Goal: Information Seeking & Learning: Find specific fact

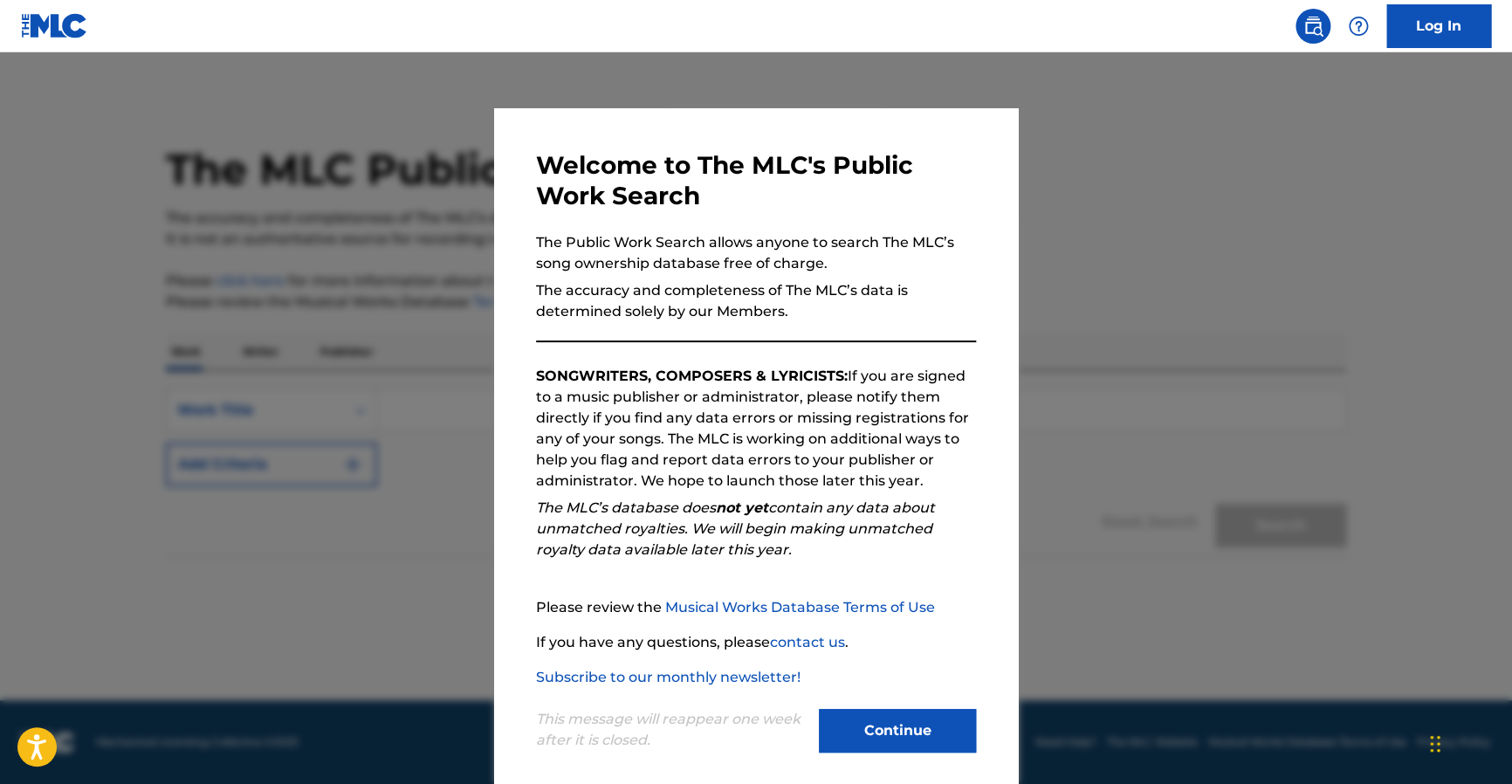
click at [879, 728] on button "Continue" at bounding box center [897, 731] width 157 height 44
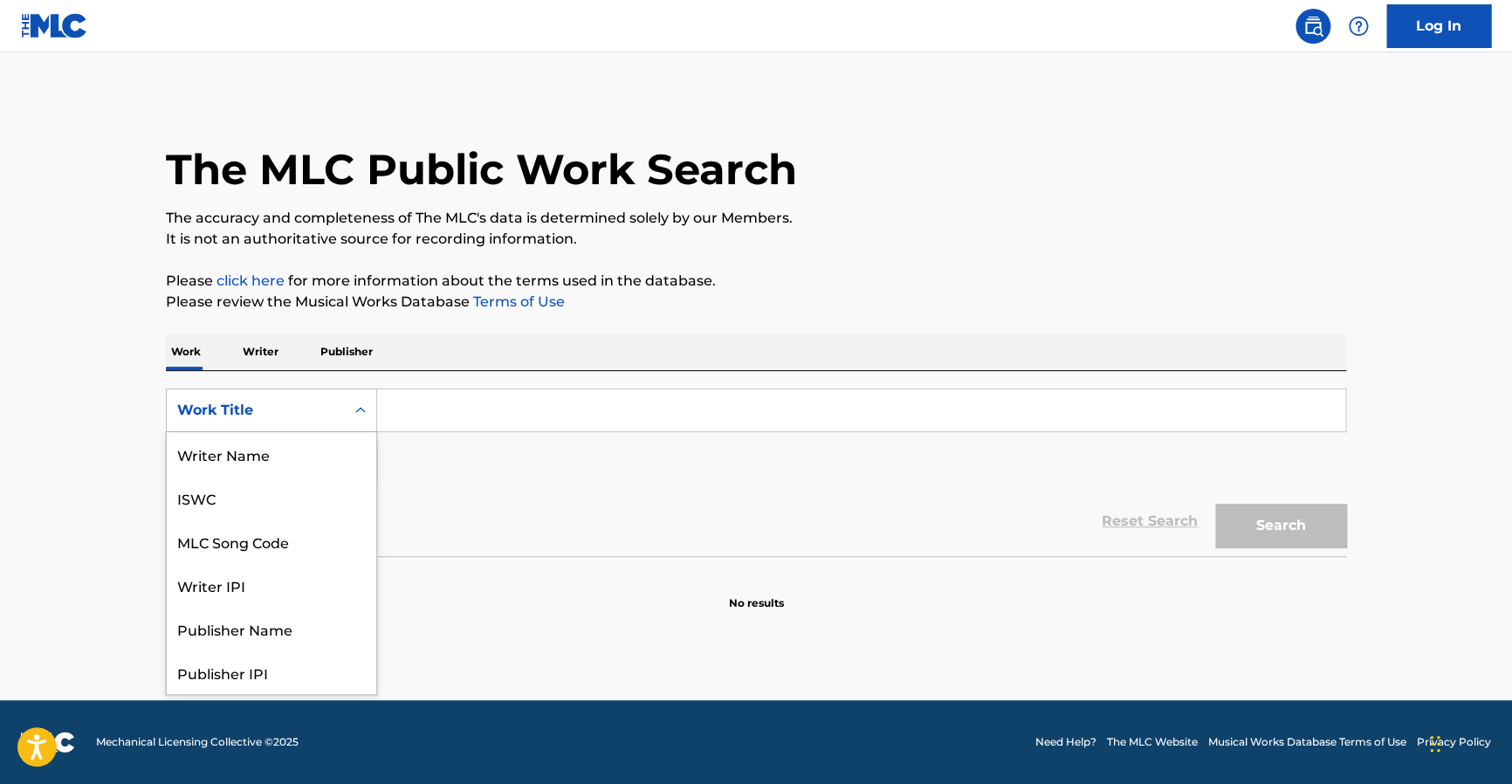
click at [365, 409] on icon "Search Form" at bounding box center [360, 410] width 18 height 18
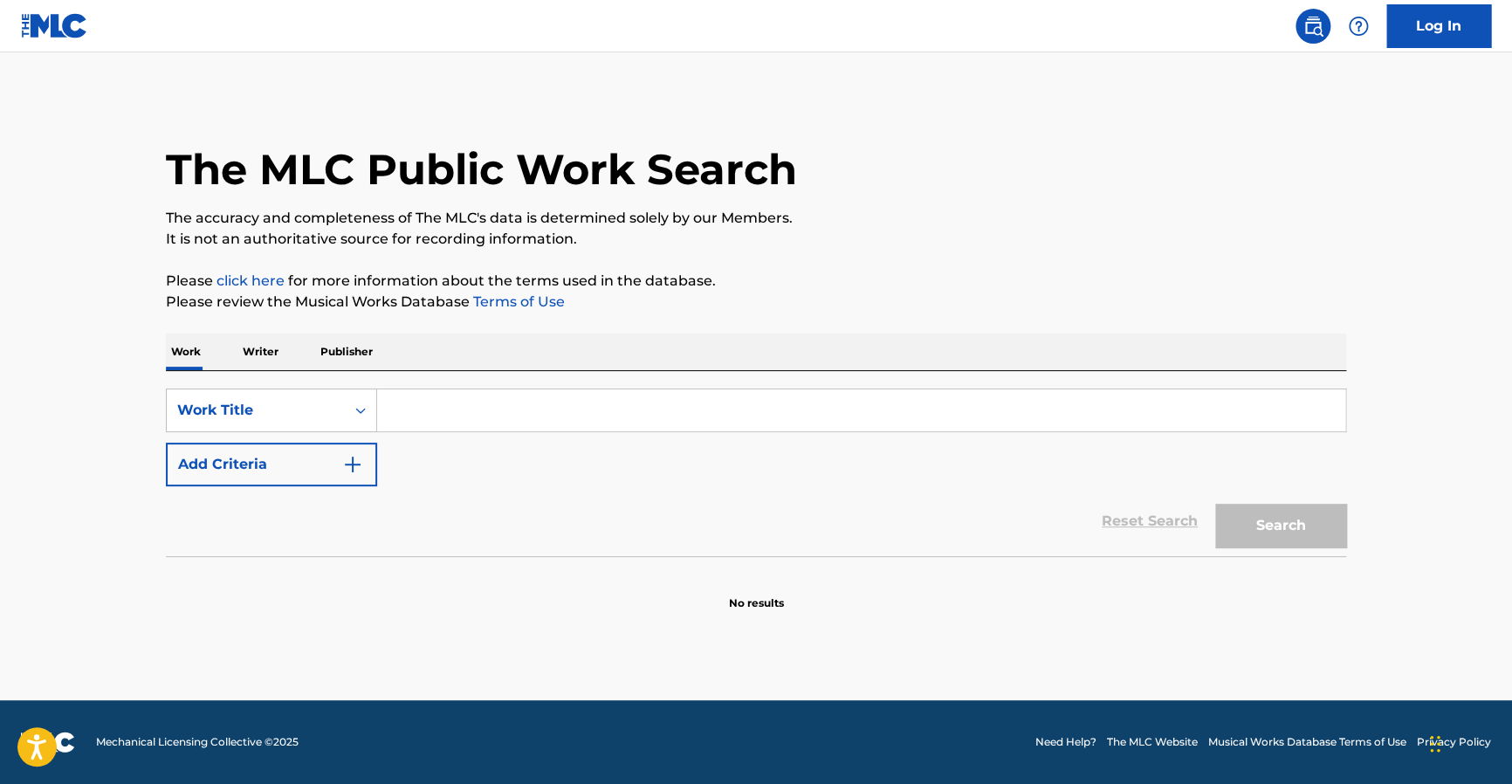
click at [416, 406] on input "Search Form" at bounding box center [861, 410] width 969 height 42
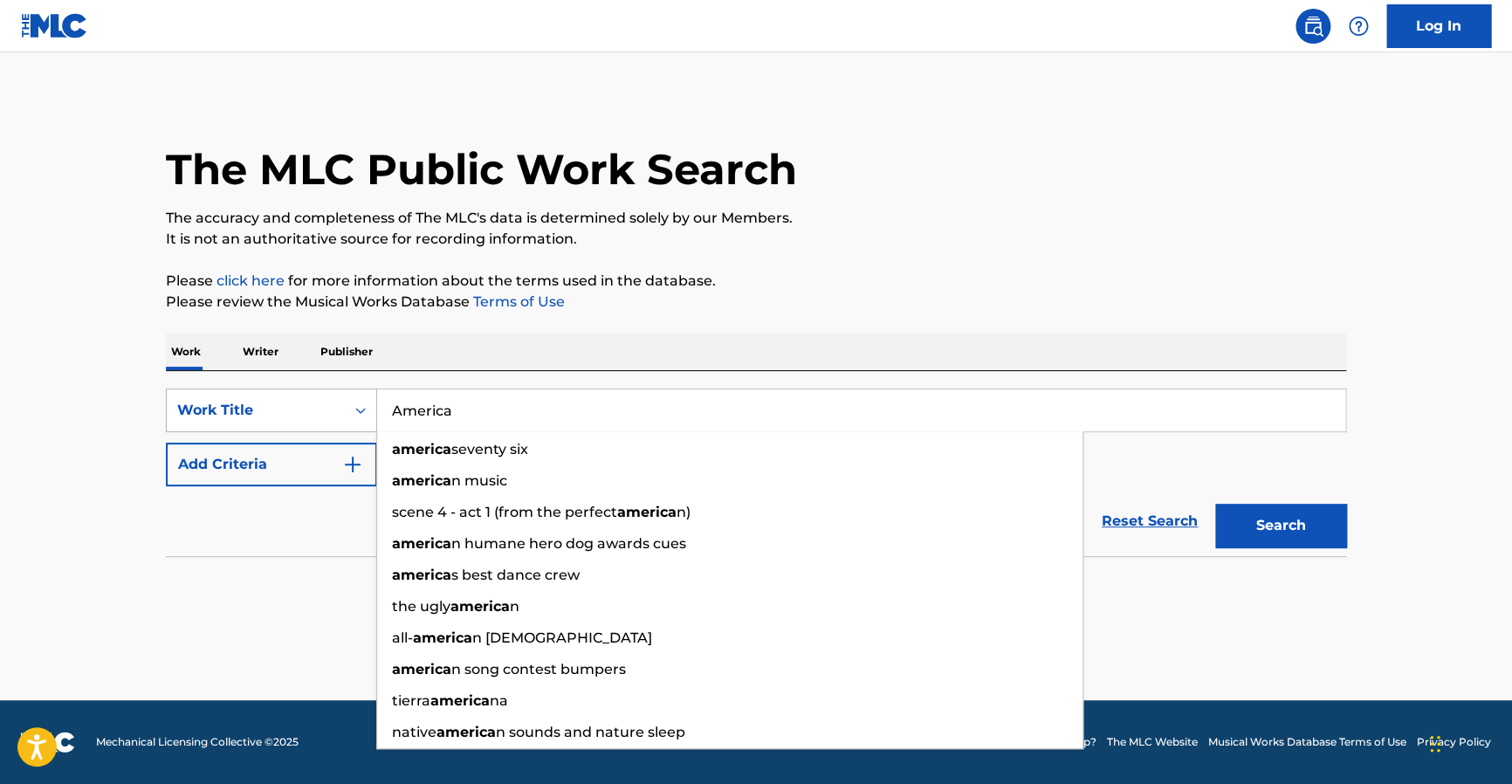
type input "America"
click at [1216, 504] on button "Search" at bounding box center [1281, 526] width 131 height 44
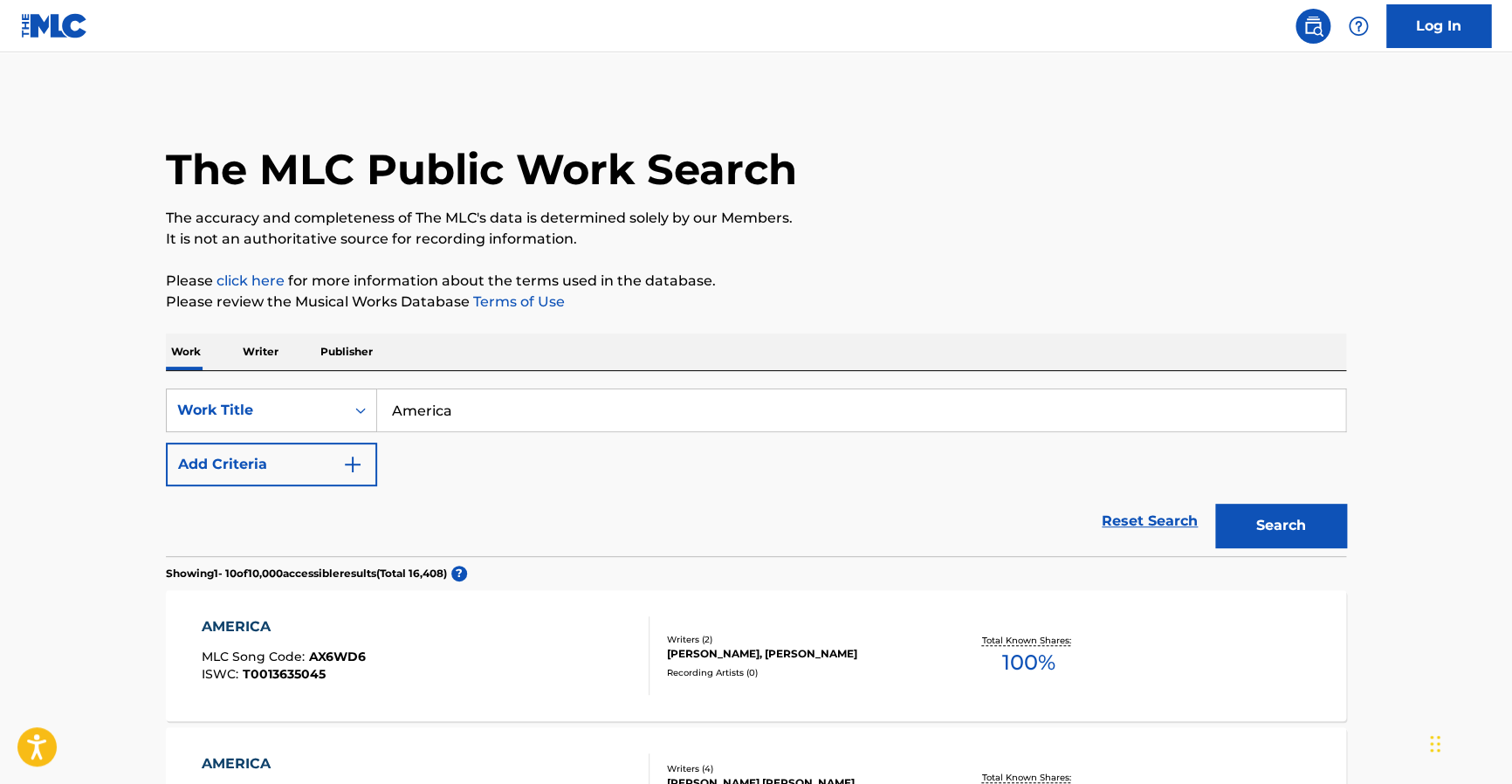
click at [278, 350] on p "Writer" at bounding box center [260, 352] width 46 height 37
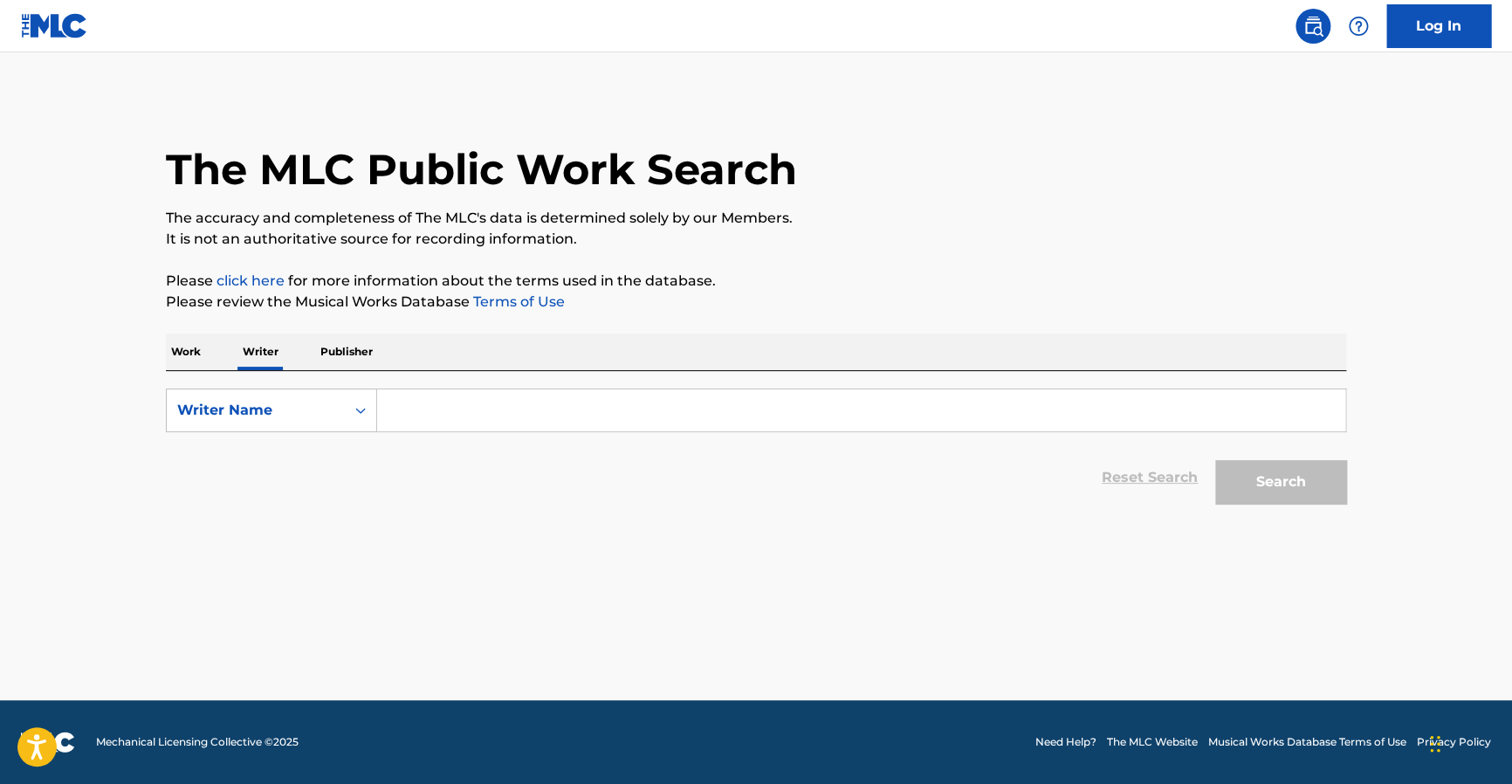
click at [190, 353] on p "Work" at bounding box center [186, 352] width 40 height 37
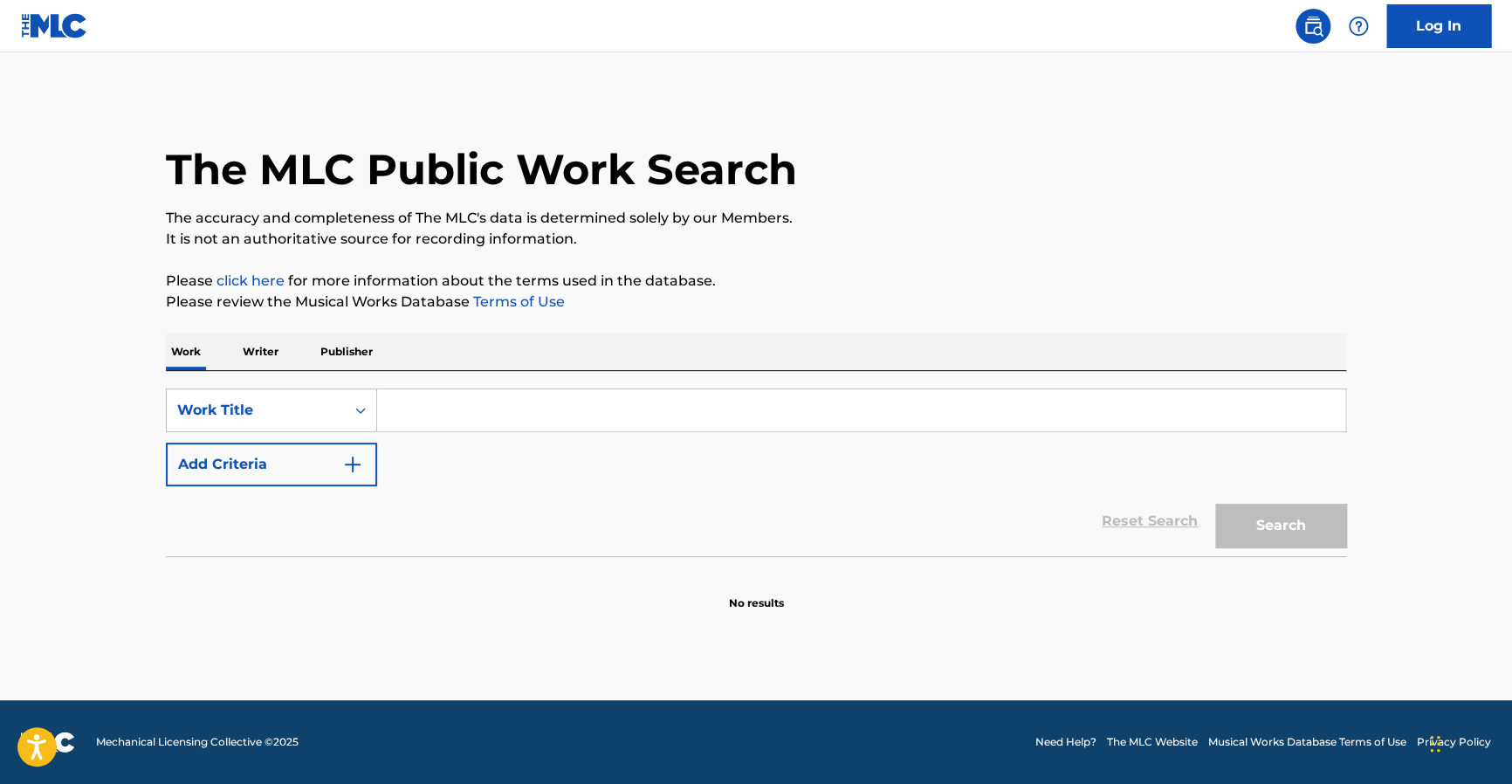
click at [407, 413] on input "Search Form" at bounding box center [861, 410] width 969 height 42
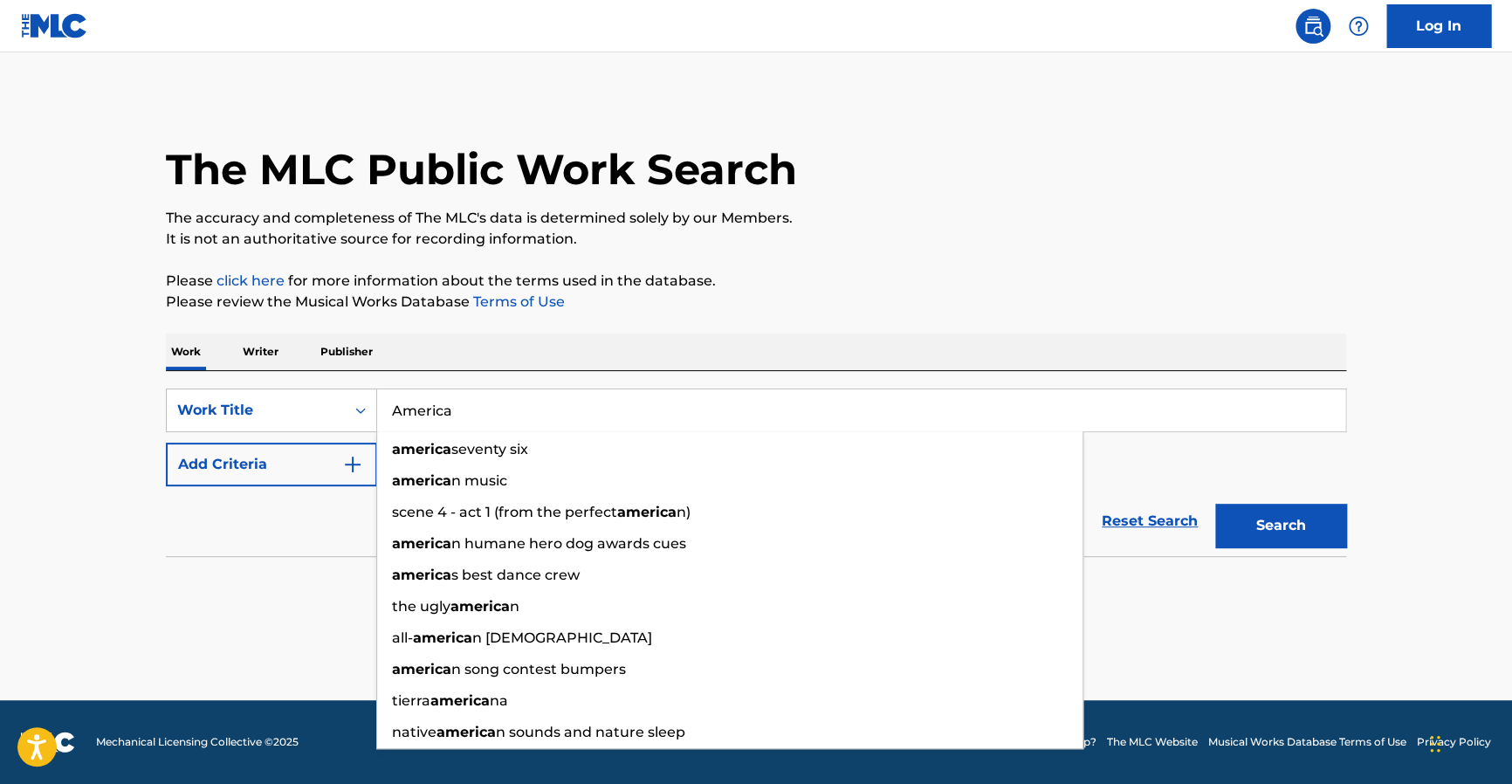
type input "America"
click at [1216, 504] on button "Search" at bounding box center [1281, 526] width 131 height 44
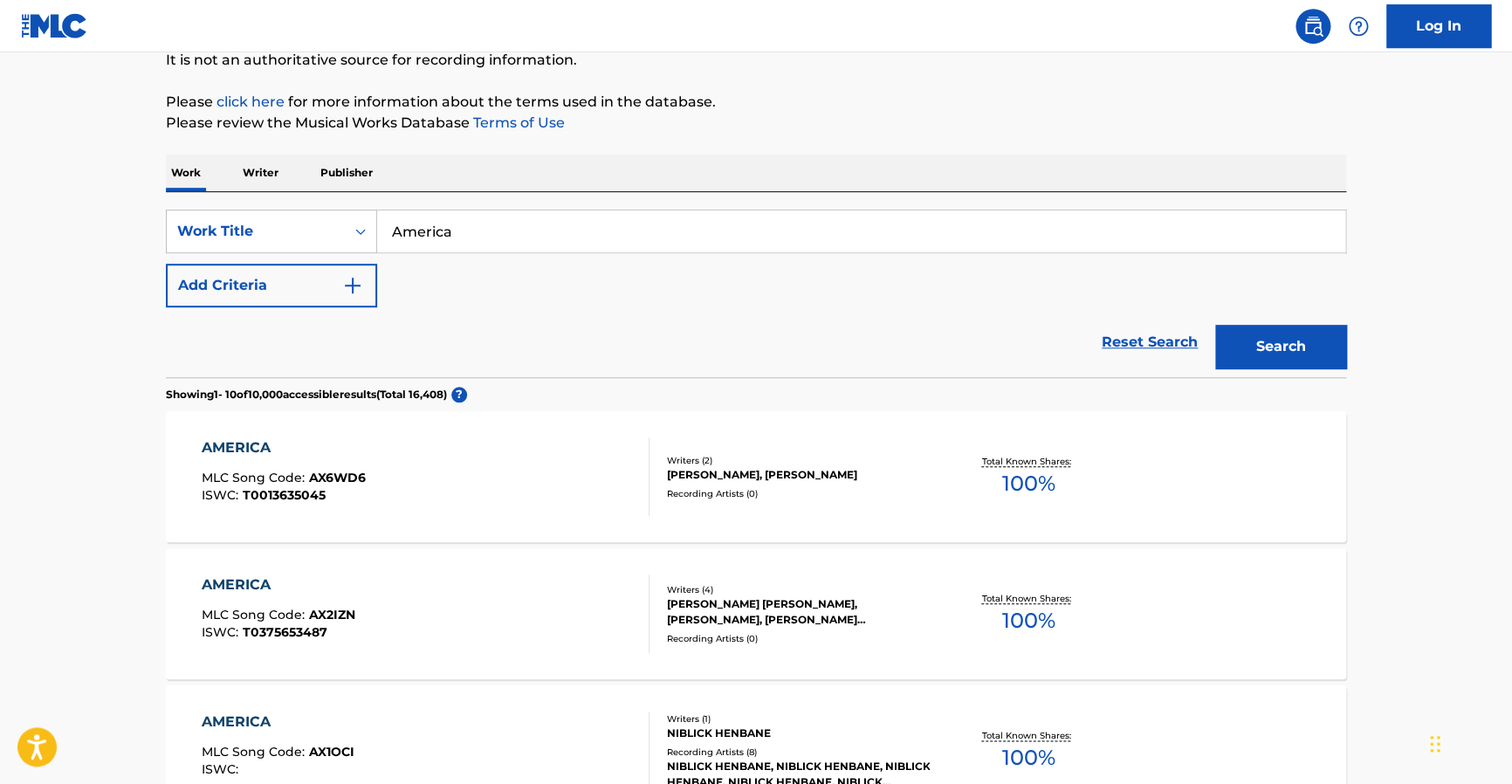
scroll to position [112, 0]
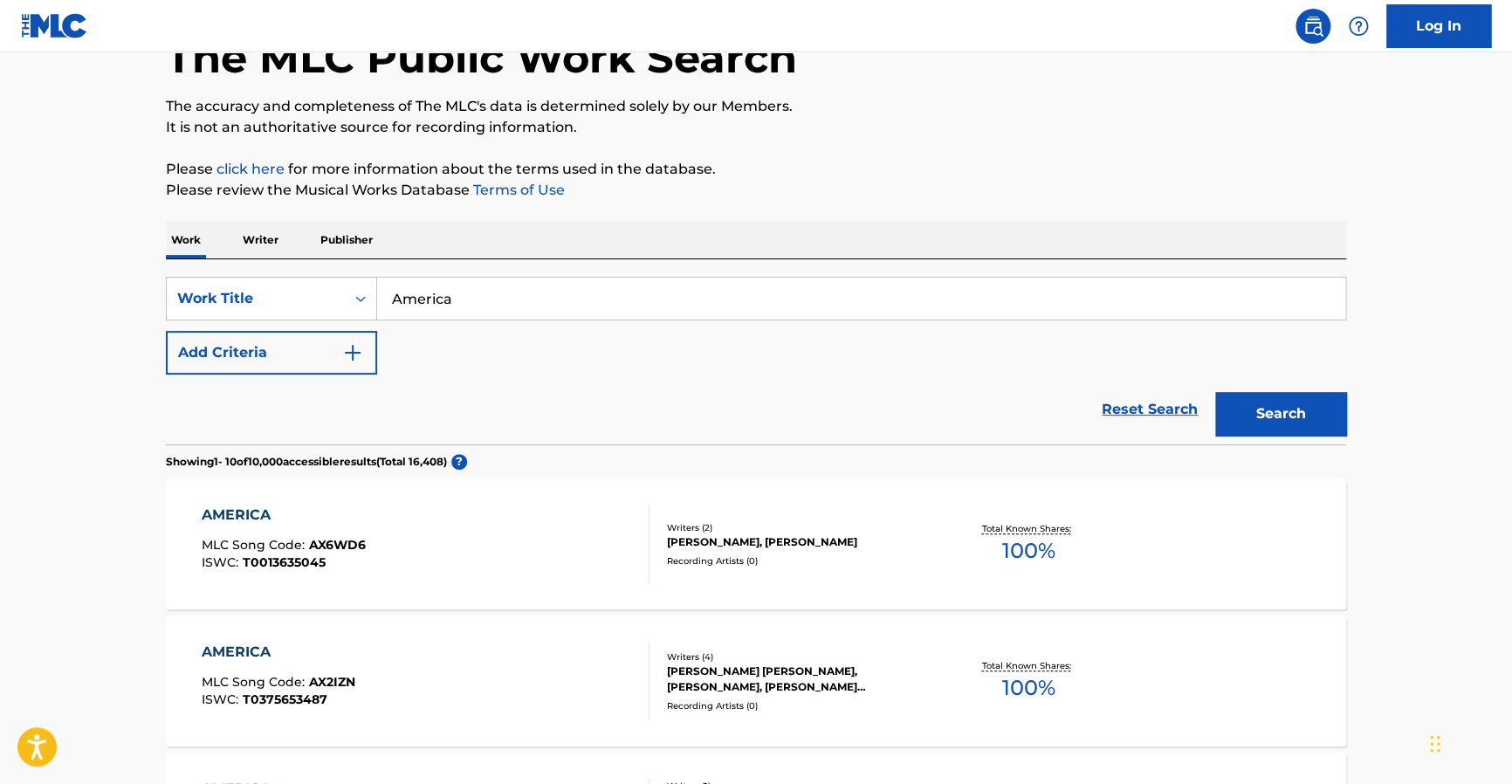
click at [357, 343] on img "Search Form" at bounding box center [353, 353] width 21 height 21
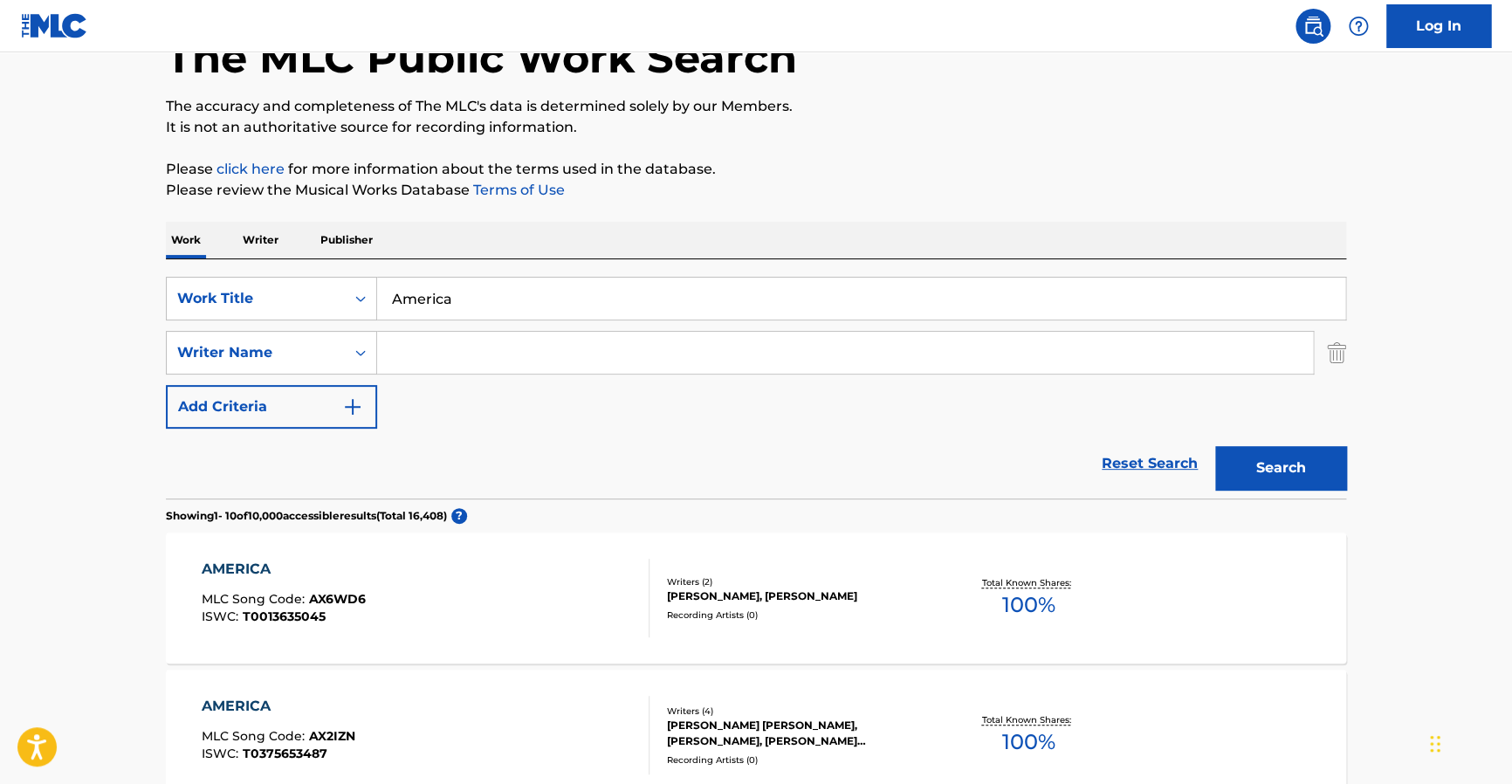
click at [430, 351] on input "Search Form" at bounding box center [845, 353] width 936 height 42
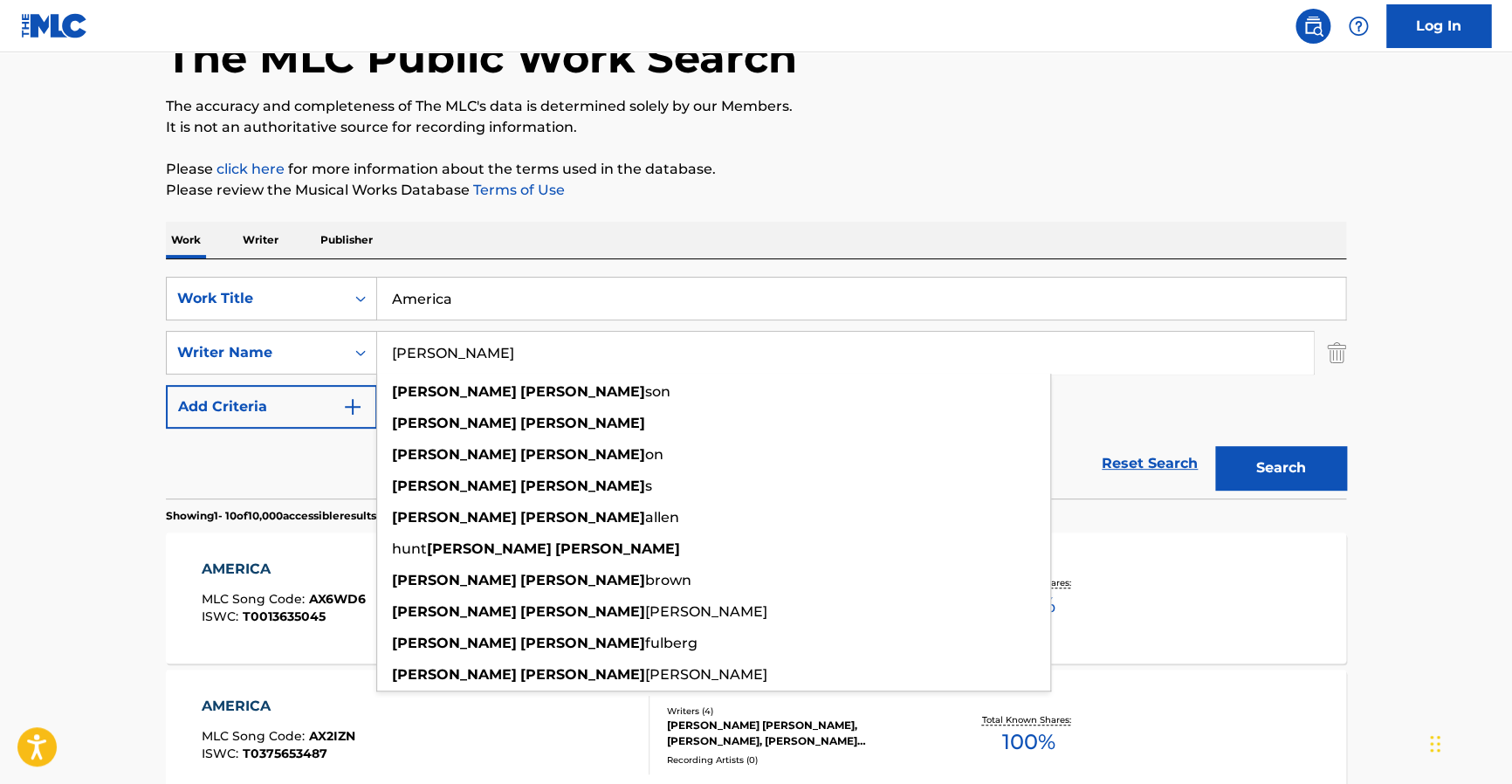
type input "[PERSON_NAME]"
click at [1216, 446] on button "Search" at bounding box center [1281, 468] width 131 height 44
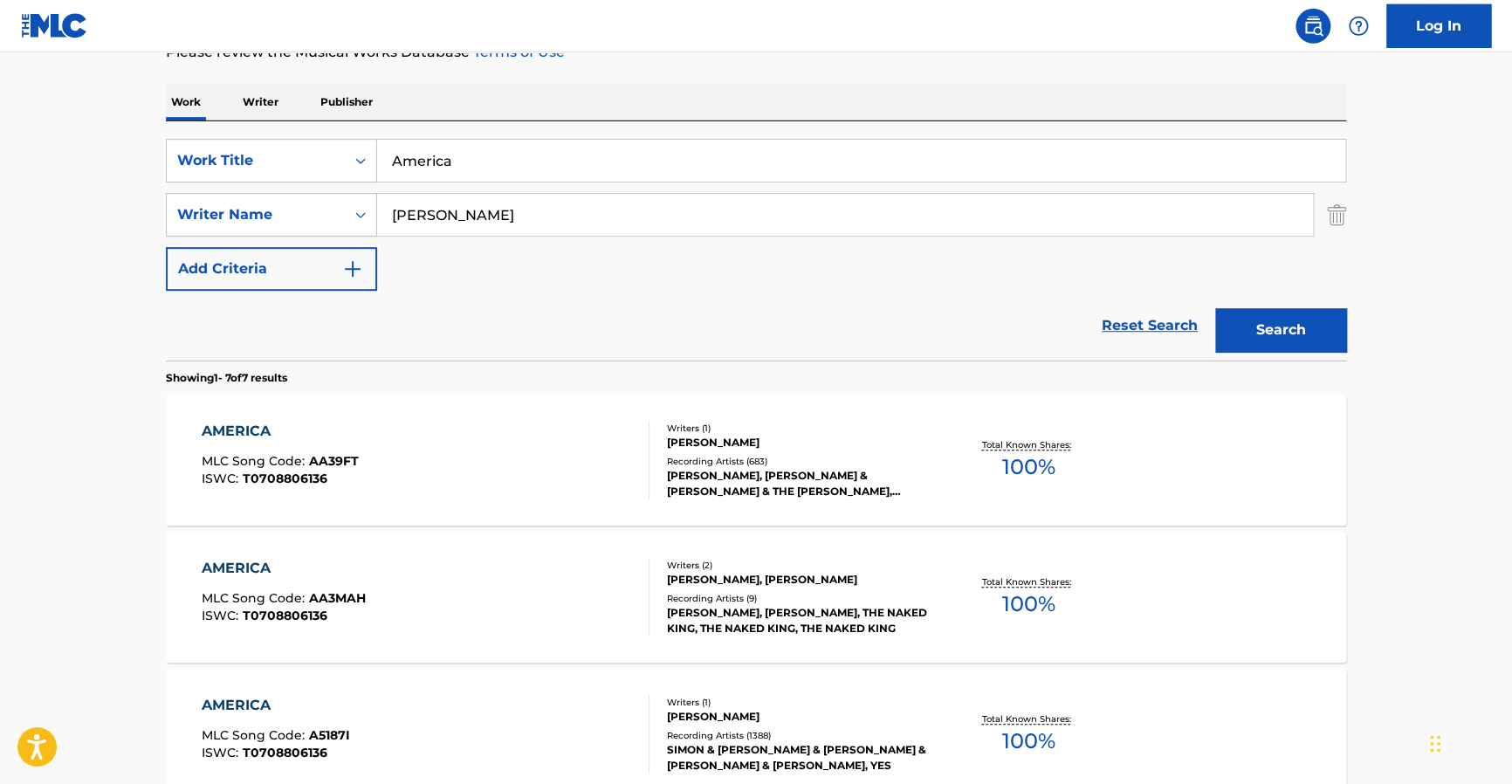
scroll to position [240, 0]
